Goal: Information Seeking & Learning: Learn about a topic

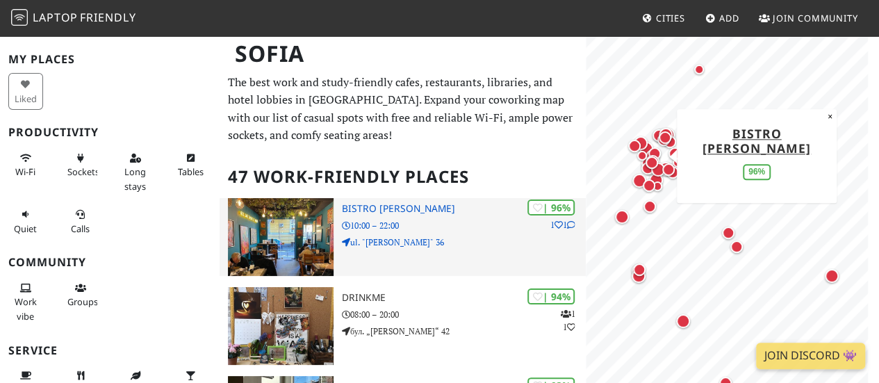
click at [366, 211] on h3 "Bistro Montanari" at bounding box center [464, 209] width 244 height 12
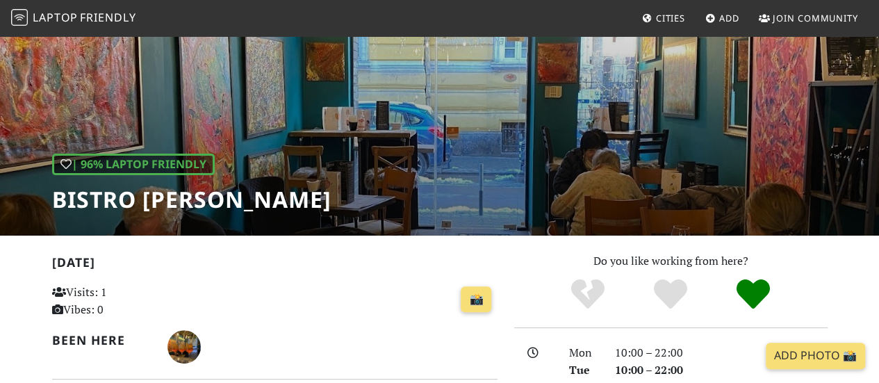
scroll to position [88, 0]
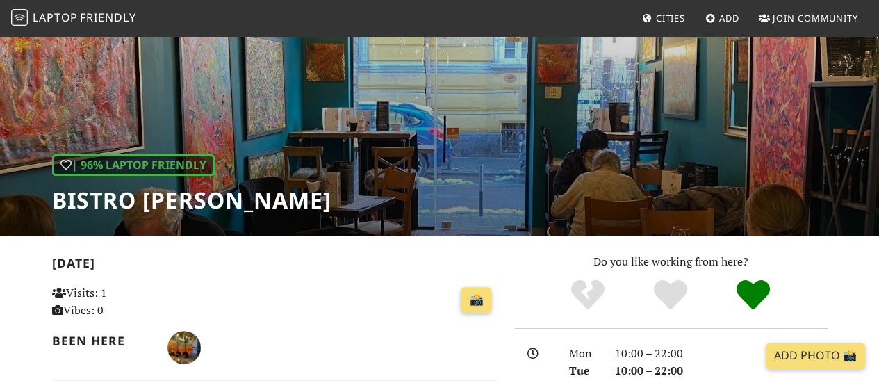
click at [410, 181] on div "| 96% Laptop Friendly Bistro Montanari" at bounding box center [439, 91] width 879 height 289
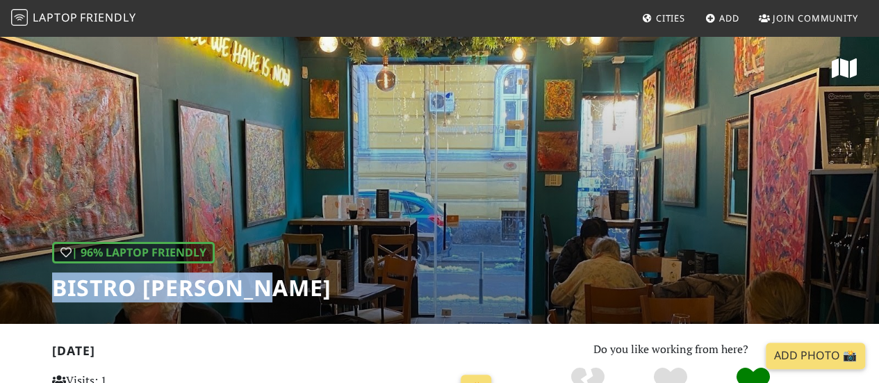
drag, startPoint x: 299, startPoint y: 295, endPoint x: 20, endPoint y: 301, distance: 278.8
click at [20, 301] on div "| 96% Laptop Friendly Bistro Montanari" at bounding box center [439, 179] width 879 height 289
copy h1 "Bistro [PERSON_NAME]"
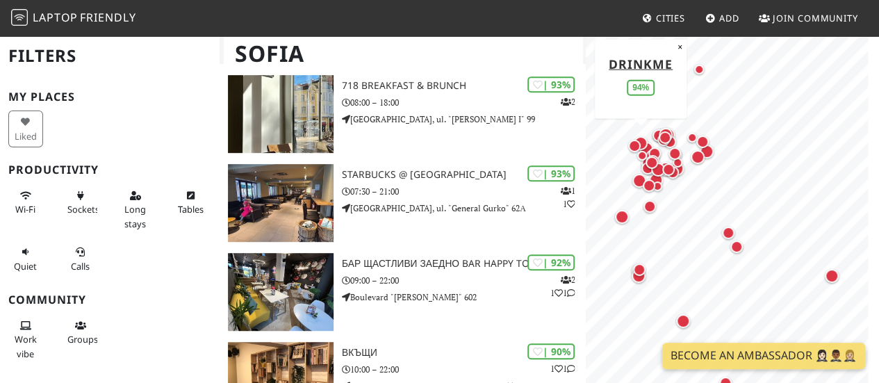
scroll to position [302, 0]
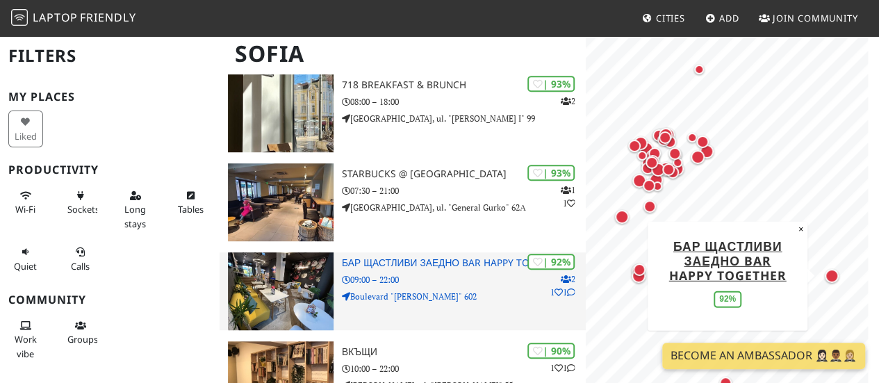
click at [420, 263] on h3 "Бар Щастливи Заедно Bar Happy Together" at bounding box center [464, 263] width 244 height 12
